Goal: Transaction & Acquisition: Purchase product/service

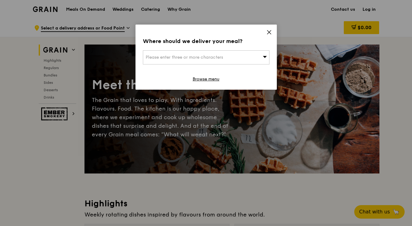
click at [261, 56] on div "Please enter three or more characters" at bounding box center [206, 57] width 126 height 14
click at [267, 33] on icon at bounding box center [269, 32] width 6 height 6
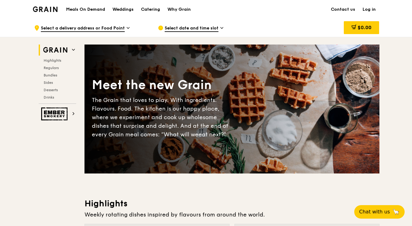
click at [365, 7] on link "Log in" at bounding box center [368, 9] width 21 height 18
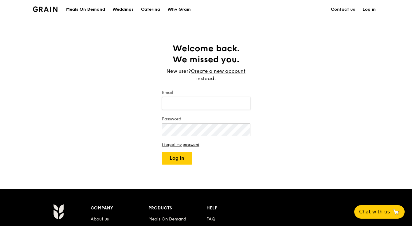
click at [204, 101] on input "Email" at bounding box center [206, 103] width 88 height 13
type input "[PERSON_NAME][EMAIL_ADDRESS][PERSON_NAME][DOMAIN_NAME]"
click at [173, 161] on button "Log in" at bounding box center [177, 158] width 30 height 13
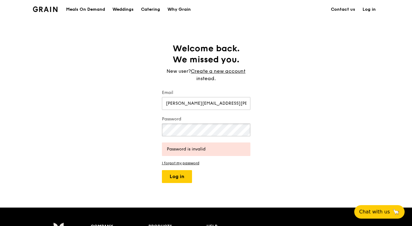
click at [149, 127] on div "Welcome back. We missed you. New user? Create a new account instead. Email [PER…" at bounding box center [206, 113] width 412 height 140
click at [174, 177] on button "Log in" at bounding box center [177, 176] width 30 height 13
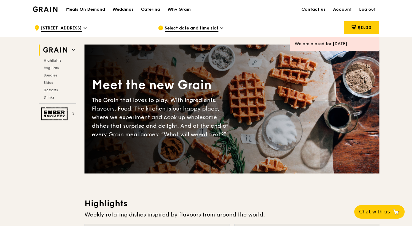
click at [202, 25] on span "Select date and time slot" at bounding box center [191, 28] width 54 height 7
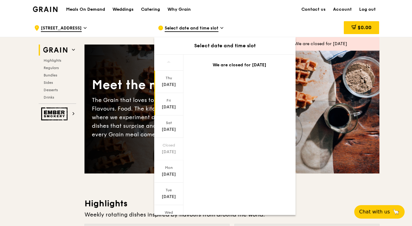
click at [168, 100] on div "Fri" at bounding box center [168, 100] width 27 height 5
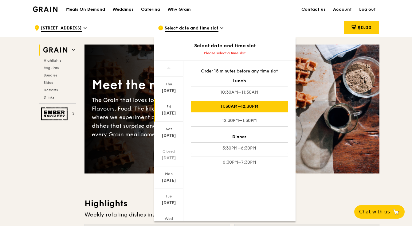
click at [238, 106] on div "11:30AM–12:30PM" at bounding box center [239, 107] width 97 height 12
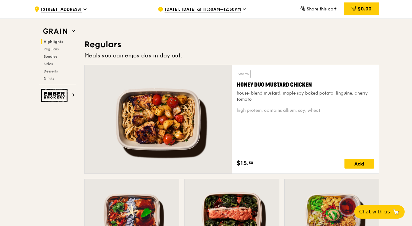
scroll to position [390, 0]
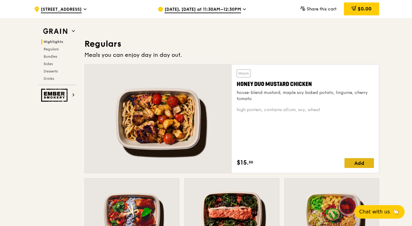
click at [362, 160] on div "Add" at bounding box center [358, 163] width 29 height 10
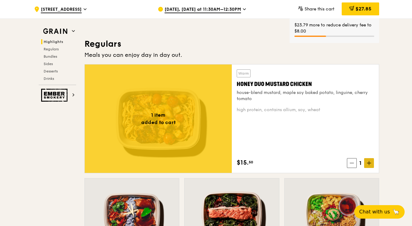
click at [367, 164] on icon at bounding box center [369, 163] width 4 height 4
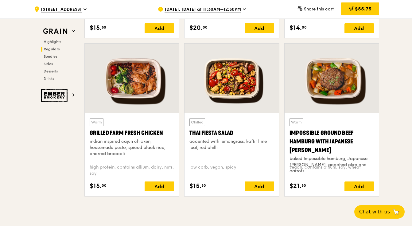
scroll to position [683, 0]
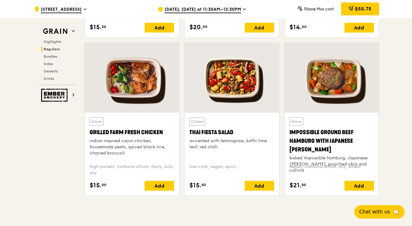
click at [155, 194] on div "Warm Grilled Farm Fresh Chicken indian inspired cajun chicken, housemade pesto,…" at bounding box center [132, 154] width 94 height 83
click at [158, 186] on div "Add" at bounding box center [159, 186] width 29 height 10
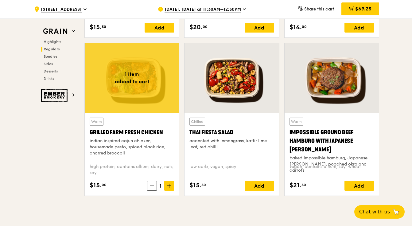
click at [172, 188] on span at bounding box center [169, 186] width 10 height 10
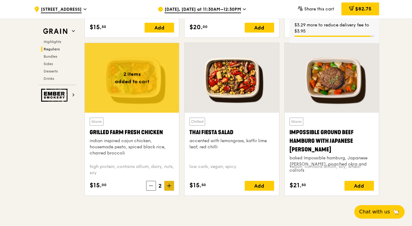
click at [169, 187] on icon at bounding box center [169, 186] width 4 height 4
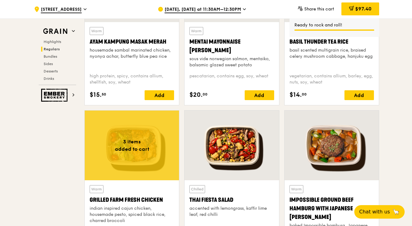
scroll to position [608, 0]
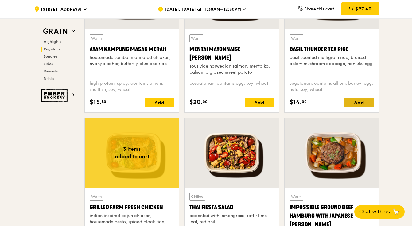
click at [352, 102] on div "Add" at bounding box center [358, 103] width 29 height 10
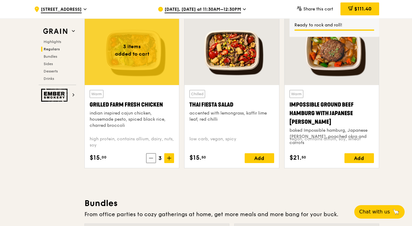
scroll to position [712, 0]
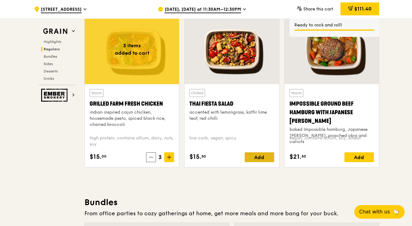
click at [260, 157] on div "Add" at bounding box center [259, 157] width 29 height 10
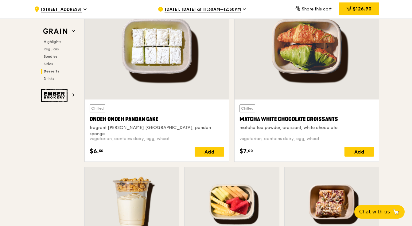
scroll to position [1823, 0]
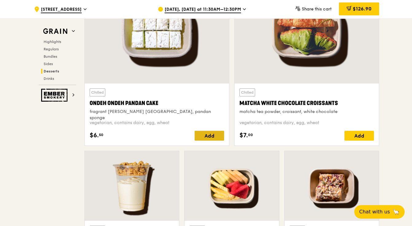
click at [209, 137] on div "Add" at bounding box center [209, 136] width 29 height 10
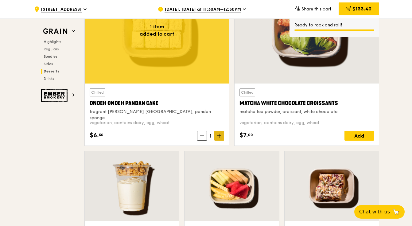
click at [219, 136] on icon at bounding box center [219, 135] width 4 height 4
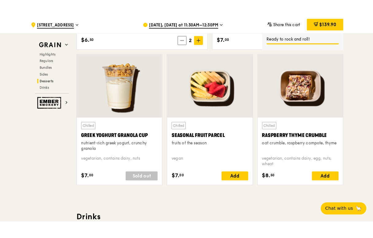
scroll to position [1934, 0]
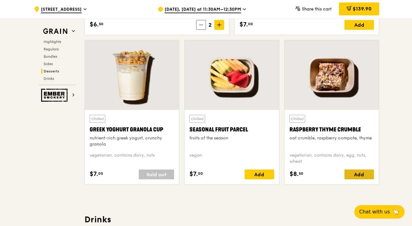
click at [353, 175] on div "Add" at bounding box center [358, 174] width 29 height 10
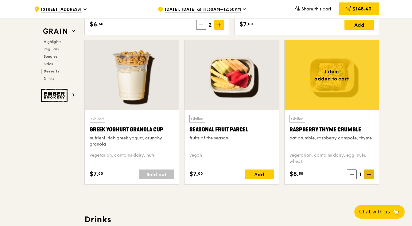
click at [366, 176] on span at bounding box center [369, 174] width 10 height 10
click at [367, 176] on icon at bounding box center [369, 174] width 4 height 4
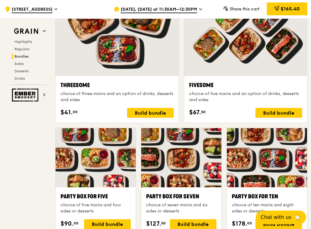
scroll to position [1070, 0]
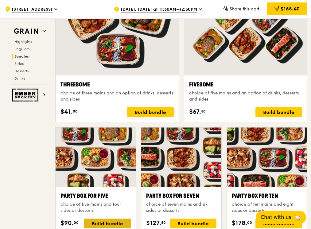
click at [96, 219] on div "Build bundle" at bounding box center [107, 224] width 47 height 10
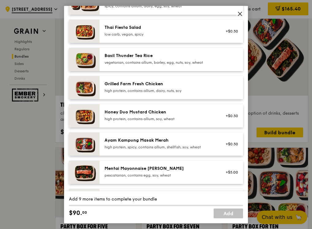
scroll to position [1067, 0]
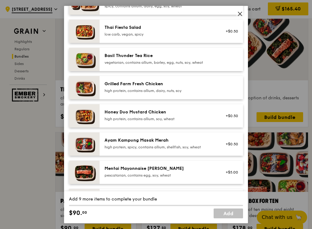
click at [166, 113] on div "Honey Duo Mustard Chicken" at bounding box center [160, 112] width 110 height 6
click at [126, 116] on div "Honey Duo Mustard Chicken high protein, contains allium, soy, wheat" at bounding box center [160, 115] width 110 height 12
click at [126, 113] on div "Honey Duo Mustard Chicken" at bounding box center [160, 112] width 110 height 6
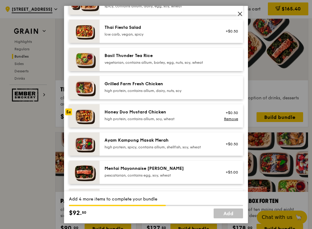
click at [129, 86] on div "Grilled Farm Fresh Chicken" at bounding box center [160, 84] width 110 height 6
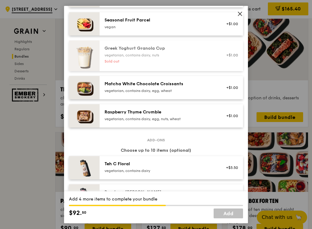
scroll to position [507, 0]
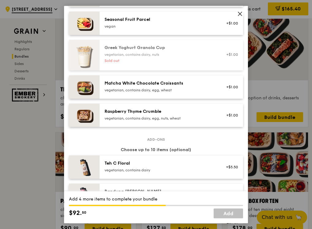
click at [152, 112] on div "Raspberry Thyme Crumble" at bounding box center [160, 112] width 110 height 6
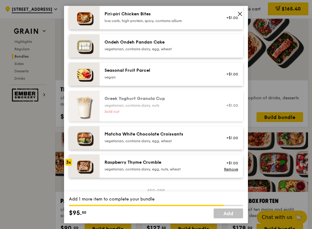
scroll to position [445, 0]
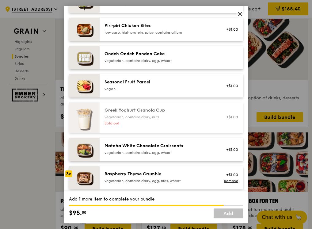
click at [140, 58] on div "vegetarian, contains dairy, egg, wheat" at bounding box center [160, 60] width 110 height 5
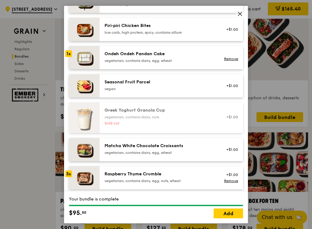
click at [140, 58] on div "vegetarian, contains dairy, egg, wheat" at bounding box center [160, 60] width 110 height 5
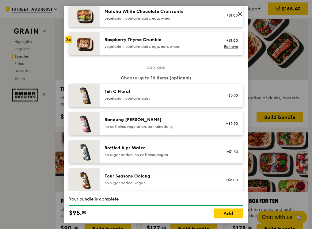
scroll to position [581, 0]
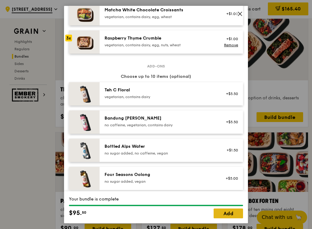
click at [223, 212] on link "Add" at bounding box center [228, 214] width 29 height 10
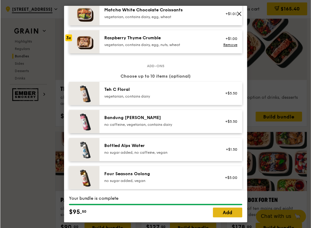
scroll to position [1071, 0]
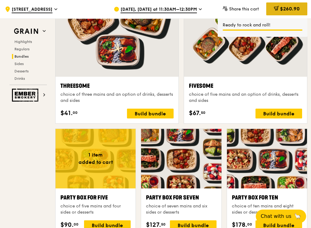
click at [281, 8] on span "$260.90" at bounding box center [290, 9] width 20 height 6
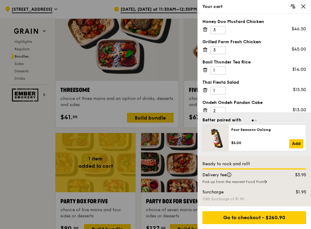
scroll to position [1062, 0]
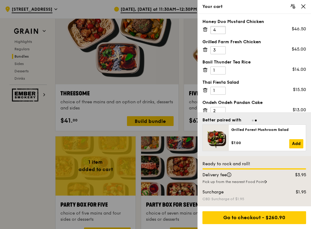
click at [220, 28] on input "4" at bounding box center [218, 30] width 15 height 8
type input "5"
click at [220, 29] on input "5" at bounding box center [218, 30] width 15 height 8
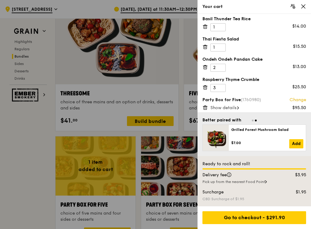
scroll to position [46, 0]
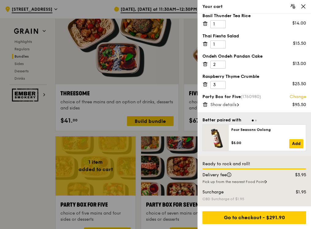
click at [232, 106] on span "Show details" at bounding box center [224, 104] width 26 height 5
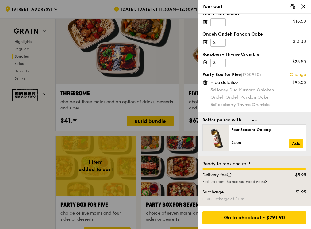
click at [205, 62] on icon at bounding box center [205, 62] width 0 height 1
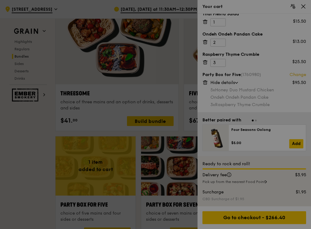
scroll to position [48, 0]
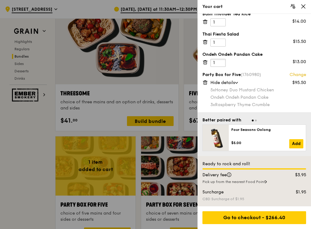
click at [221, 64] on input "1" at bounding box center [218, 63] width 15 height 8
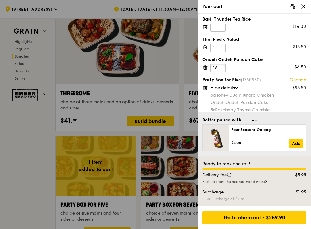
scroll to position [41, 0]
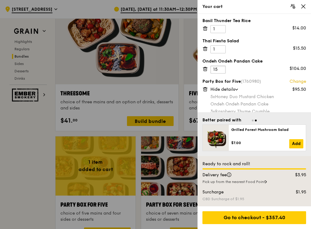
click at [222, 72] on input "15" at bounding box center [218, 70] width 15 height 8
click at [222, 72] on input "14" at bounding box center [218, 70] width 15 height 8
click at [222, 72] on input "13" at bounding box center [218, 70] width 15 height 8
click at [222, 72] on input "12" at bounding box center [218, 70] width 15 height 8
click at [222, 72] on input "11" at bounding box center [218, 70] width 15 height 8
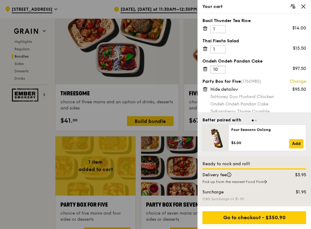
click at [222, 72] on input "10" at bounding box center [218, 70] width 15 height 8
click at [222, 72] on input "9" at bounding box center [218, 70] width 15 height 8
click at [222, 72] on input "8" at bounding box center [218, 70] width 15 height 8
click at [222, 72] on input "7" at bounding box center [218, 70] width 15 height 8
click at [222, 72] on input "6" at bounding box center [218, 70] width 15 height 8
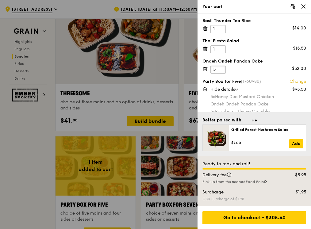
click at [222, 72] on input "5" at bounding box center [218, 70] width 15 height 8
click at [222, 72] on input "4" at bounding box center [218, 70] width 15 height 8
click at [222, 72] on input "3" at bounding box center [218, 70] width 15 height 8
click at [222, 72] on input "2" at bounding box center [218, 70] width 15 height 8
type input "1"
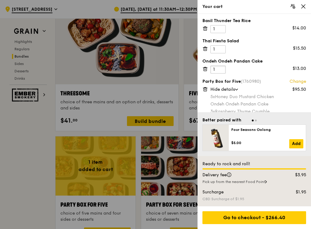
click at [222, 72] on input "1" at bounding box center [218, 70] width 15 height 8
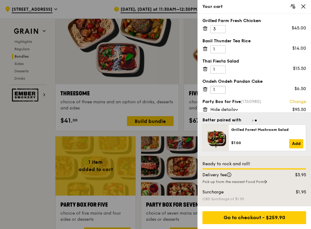
scroll to position [0, 0]
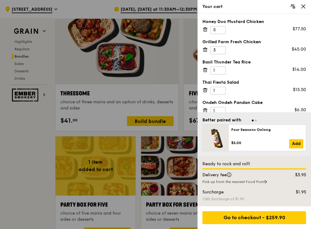
click at [205, 30] on icon at bounding box center [206, 30] width 6 height 6
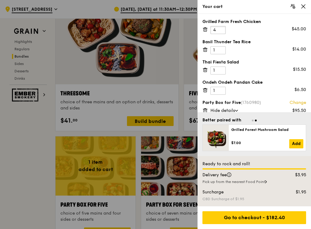
click at [222, 29] on input "4" at bounding box center [218, 30] width 15 height 8
type input "5"
click at [222, 29] on input "5" at bounding box center [218, 30] width 15 height 8
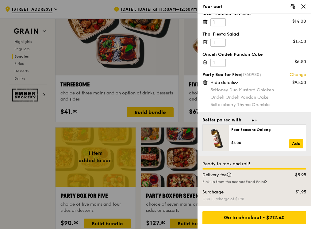
scroll to position [1075, 0]
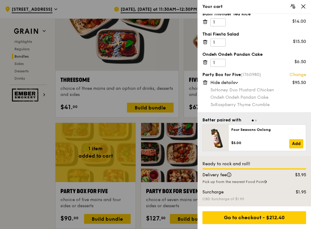
click at [267, 181] on icon at bounding box center [266, 181] width 2 height 3
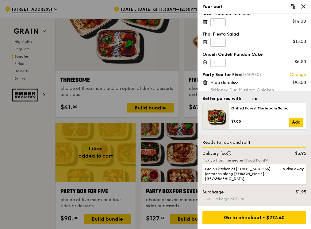
click at [269, 193] on div "Surcharge" at bounding box center [240, 192] width 83 height 6
click at [267, 161] on icon at bounding box center [266, 161] width 3 height 2
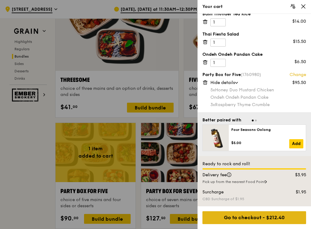
click at [258, 215] on div "Go to checkout - $212.40" at bounding box center [255, 217] width 104 height 13
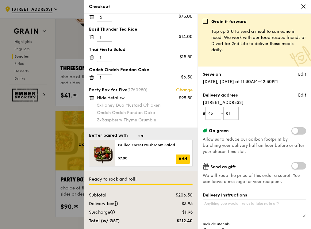
scroll to position [1094, 0]
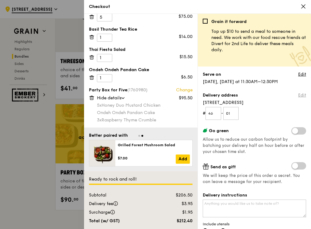
click at [301, 94] on link "Edit" at bounding box center [302, 95] width 8 height 6
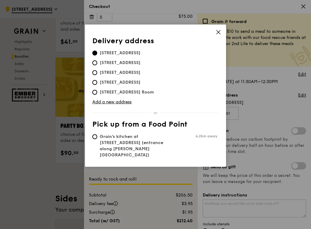
scroll to position [0, 0]
click at [218, 32] on icon at bounding box center [219, 32] width 6 height 6
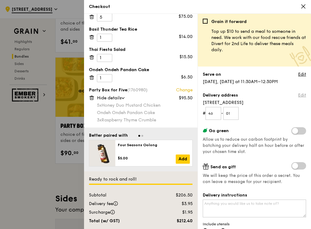
click at [304, 94] on link "Edit" at bounding box center [302, 95] width 8 height 6
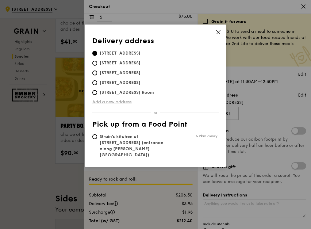
click at [118, 101] on link "Add a new address" at bounding box center [155, 102] width 126 height 6
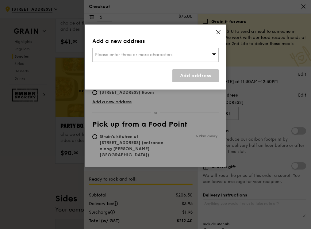
click at [129, 53] on span "Please enter three or more characters" at bounding box center [133, 54] width 77 height 5
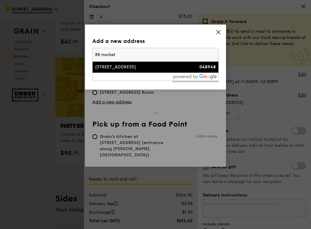
type input "88 market"
click at [127, 64] on div "[STREET_ADDRESS]" at bounding box center [140, 67] width 91 height 6
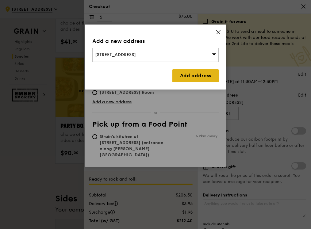
click at [195, 73] on link "Add address" at bounding box center [195, 75] width 46 height 13
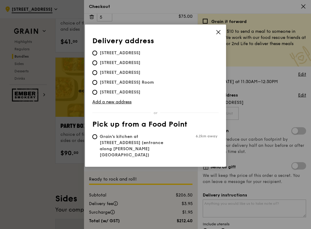
scroll to position [16, 0]
click at [144, 91] on span "[STREET_ADDRESS]" at bounding box center [120, 92] width 56 height 6
click at [97, 91] on input "[STREET_ADDRESS]" at bounding box center [94, 92] width 5 height 5
radio input "true"
type input "46"
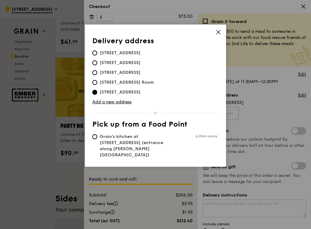
type input "01"
click at [218, 31] on icon at bounding box center [219, 32] width 6 height 6
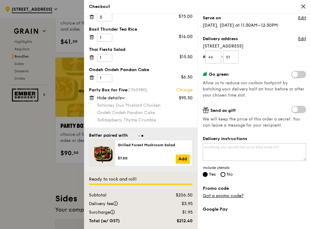
scroll to position [0, 0]
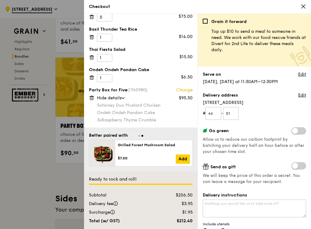
click at [303, 5] on icon at bounding box center [304, 7] width 6 height 6
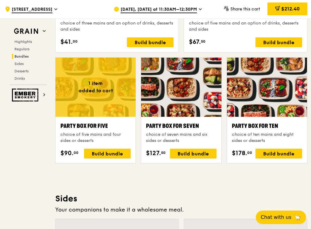
click at [225, 8] on icon at bounding box center [225, 6] width 1 height 1
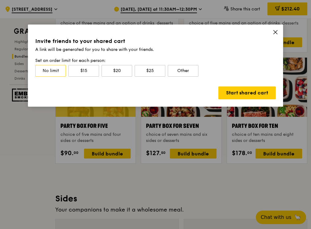
click at [276, 33] on icon at bounding box center [276, 32] width 6 height 6
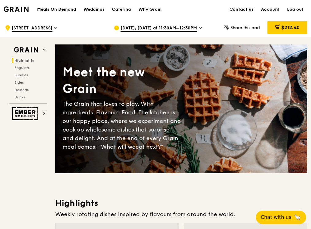
click at [270, 11] on link "Account" at bounding box center [270, 9] width 26 height 18
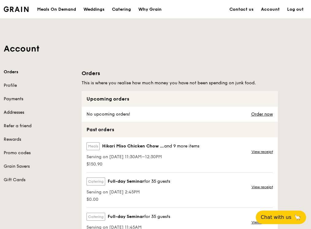
click at [17, 111] on link "Addresses" at bounding box center [39, 113] width 71 height 6
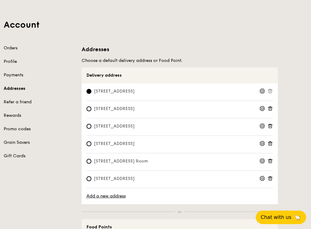
scroll to position [32, 0]
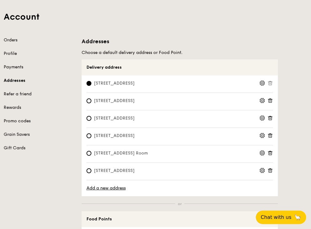
click at [270, 169] on icon at bounding box center [270, 169] width 2 height 1
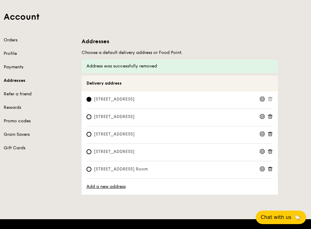
click at [262, 99] on icon at bounding box center [263, 99] width 6 height 6
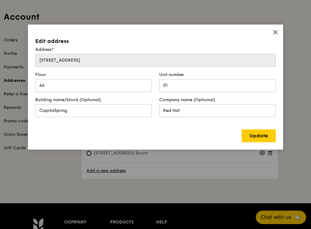
click at [274, 30] on icon at bounding box center [276, 32] width 6 height 6
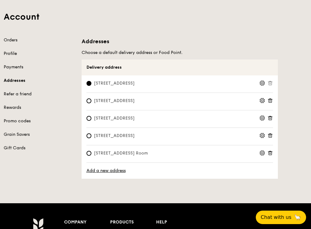
click at [10, 53] on link "Profile" at bounding box center [39, 54] width 71 height 6
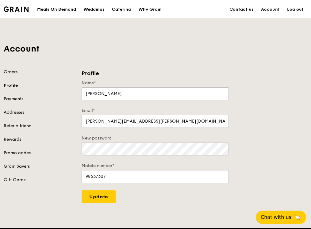
click at [14, 70] on link "Orders" at bounding box center [39, 72] width 71 height 6
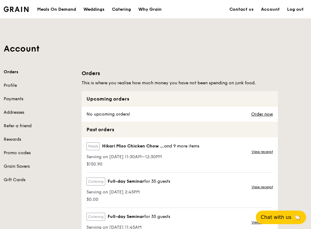
click at [11, 9] on img at bounding box center [16, 9] width 25 height 6
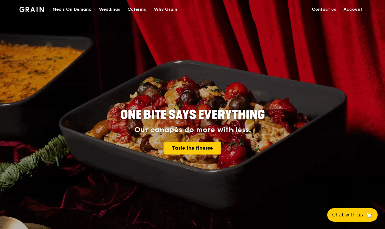
click at [352, 12] on link "Account" at bounding box center [352, 9] width 26 height 18
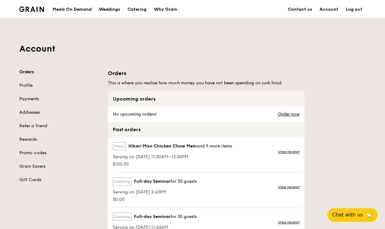
click at [23, 72] on link "Orders" at bounding box center [59, 72] width 81 height 6
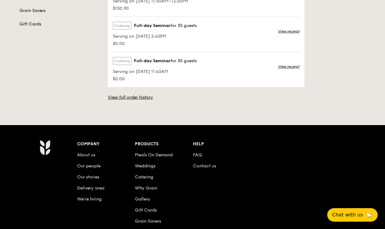
scroll to position [160, 0]
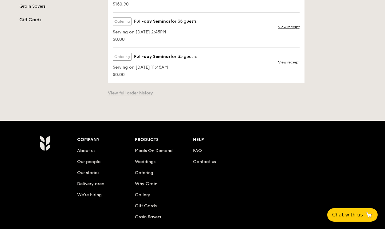
click at [141, 91] on link "View full order history" at bounding box center [130, 93] width 45 height 6
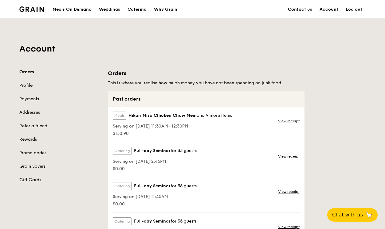
click at [77, 9] on div "Meals On Demand" at bounding box center [71, 9] width 39 height 18
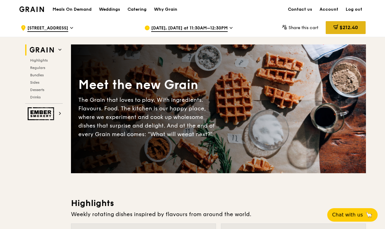
click at [345, 27] on span "$212.40" at bounding box center [348, 28] width 18 height 6
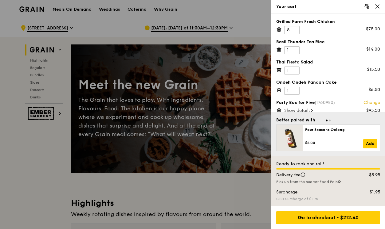
scroll to position [6, 0]
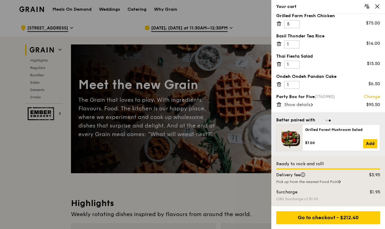
click at [307, 105] on span "Show details" at bounding box center [297, 104] width 26 height 5
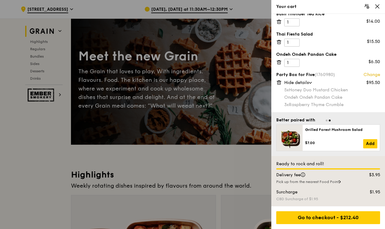
scroll to position [50, 0]
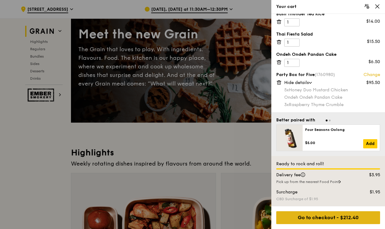
click at [335, 217] on div "Go to checkout - $212.40" at bounding box center [328, 217] width 104 height 13
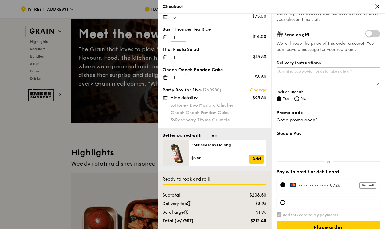
scroll to position [142, 0]
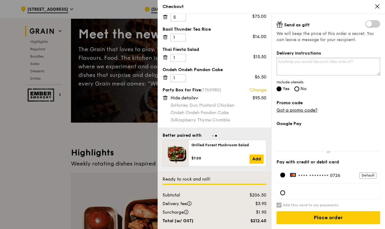
click at [290, 64] on textarea "Delivery instructions" at bounding box center [327, 67] width 103 height 18
paste textarea "KA Centre,"
paste textarea "[PHONE_NUMBER]"
drag, startPoint x: 351, startPoint y: 63, endPoint x: 343, endPoint y: 63, distance: 8.6
click at [343, 63] on textarea "Attention to [PERSON_NAME] [PHONE_NUMBER]" at bounding box center [327, 67] width 103 height 18
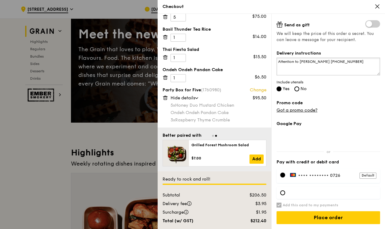
click at [359, 61] on textarea "Attention to [PERSON_NAME] [PHONE_NUMBER]" at bounding box center [327, 67] width 103 height 18
click at [375, 27] on span at bounding box center [372, 23] width 15 height 7
click at [366, 25] on input "checkbox" at bounding box center [366, 25] width 0 height 0
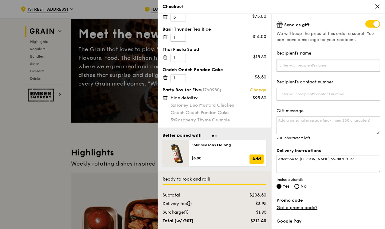
click at [304, 63] on input "Recipient's name" at bounding box center [327, 65] width 103 height 13
drag, startPoint x: 300, startPoint y: 160, endPoint x: 342, endPoint y: 160, distance: 42.0
click at [342, 160] on textarea "Attention to [PERSON_NAME] 65-88700197" at bounding box center [327, 164] width 103 height 18
type textarea "Attention to 65-88700197"
click at [298, 68] on input "Recipient's name" at bounding box center [327, 65] width 103 height 13
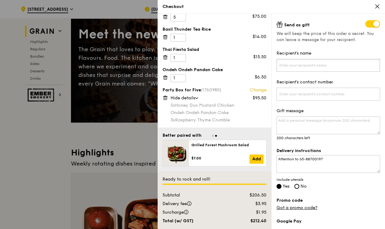
paste input "[PERSON_NAME]"
type input "[PERSON_NAME]"
drag, startPoint x: 300, startPoint y: 160, endPoint x: 341, endPoint y: 160, distance: 40.8
click at [341, 160] on textarea "Attention to 65-88700197" at bounding box center [327, 164] width 103 height 18
type textarea "Attention to"
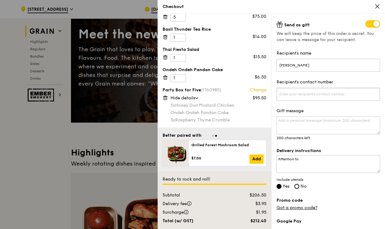
click at [306, 95] on input "Recipient's contact number" at bounding box center [327, 94] width 103 height 13
paste input "65-88700197"
drag, startPoint x: 285, startPoint y: 95, endPoint x: 272, endPoint y: 95, distance: 12.9
click at [272, 95] on div "Grain it forward Top up $10 to send a meal to someone in need. We work with our…" at bounding box center [328, 121] width 114 height 215
type input "88700197"
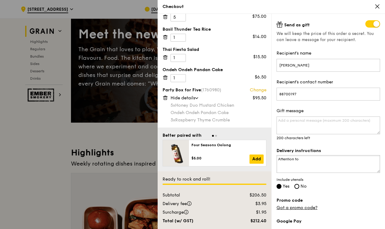
drag, startPoint x: 303, startPoint y: 159, endPoint x: 269, endPoint y: 158, distance: 34.4
click at [268, 159] on div "Grilled Farm Fresh Chicken 5 $75.00 Basil Thunder Tea Rice 1 $14.00 Thai Fiesta…" at bounding box center [270, 121] width 227 height 215
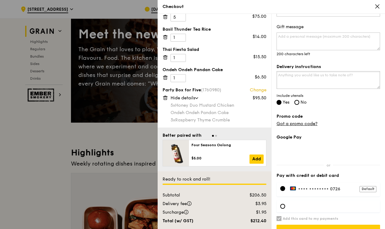
scroll to position [240, 0]
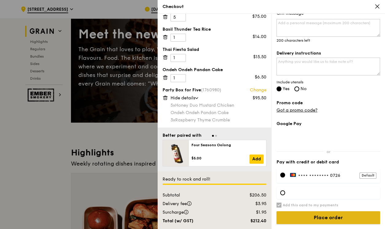
click at [321, 218] on input "Place order" at bounding box center [327, 217] width 103 height 13
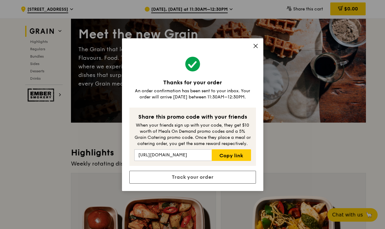
click at [255, 45] on icon at bounding box center [256, 46] width 6 height 6
